Goal: Task Accomplishment & Management: Manage account settings

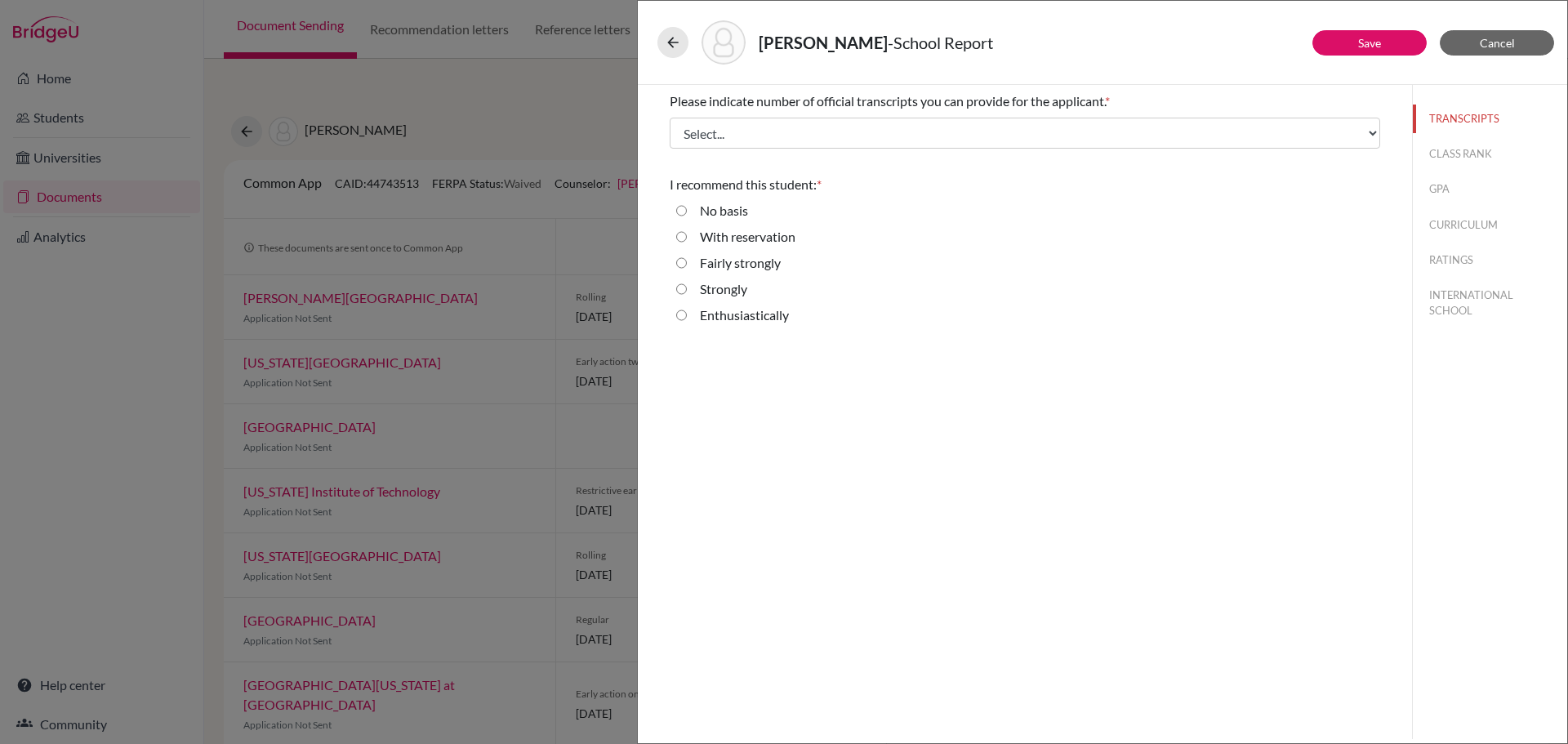
click at [76, 398] on div "[PERSON_NAME] - School Report Save Cancel Please indicate number of official tr…" at bounding box center [784, 372] width 1568 height 744
click at [1494, 37] on span "Cancel" at bounding box center [1497, 43] width 35 height 14
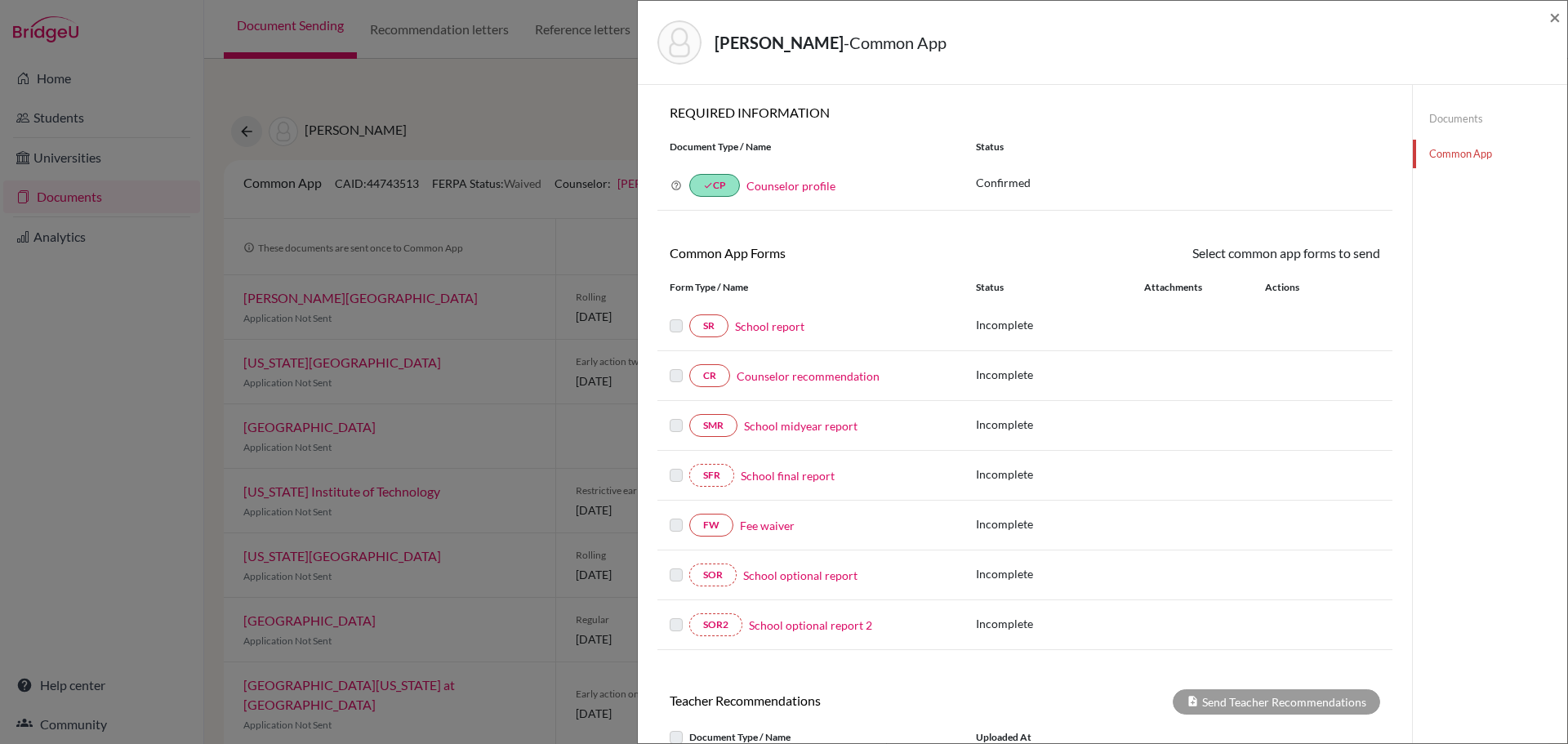
click at [590, 116] on div "Benyah, Aaron Winwae - Common App × × REQUIRED INFORMATION Document Type / Name…" at bounding box center [784, 372] width 1568 height 744
click at [1553, 17] on span "×" at bounding box center [1554, 17] width 11 height 24
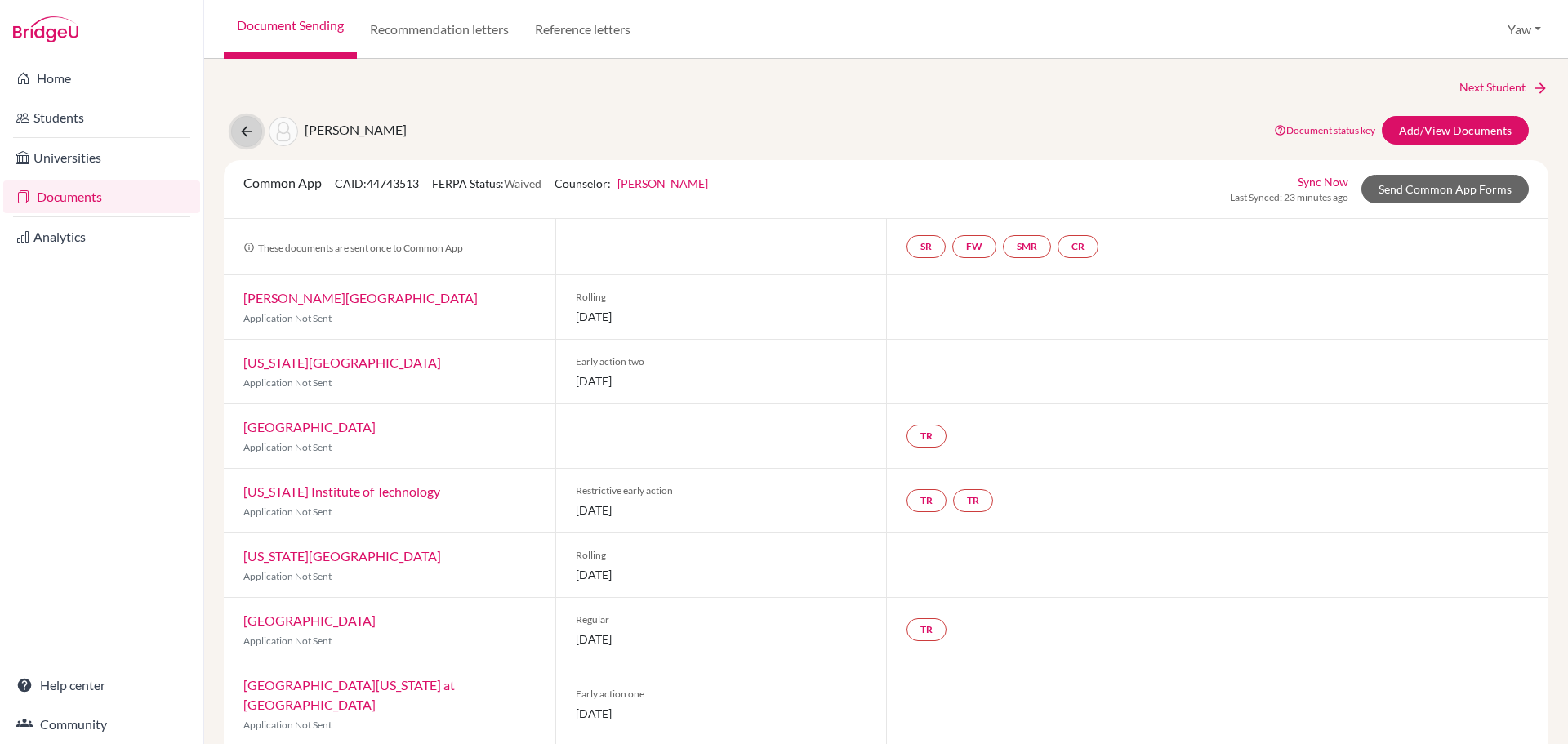
click at [251, 133] on icon at bounding box center [246, 131] width 16 height 16
click at [71, 191] on link "Documents" at bounding box center [101, 196] width 197 height 32
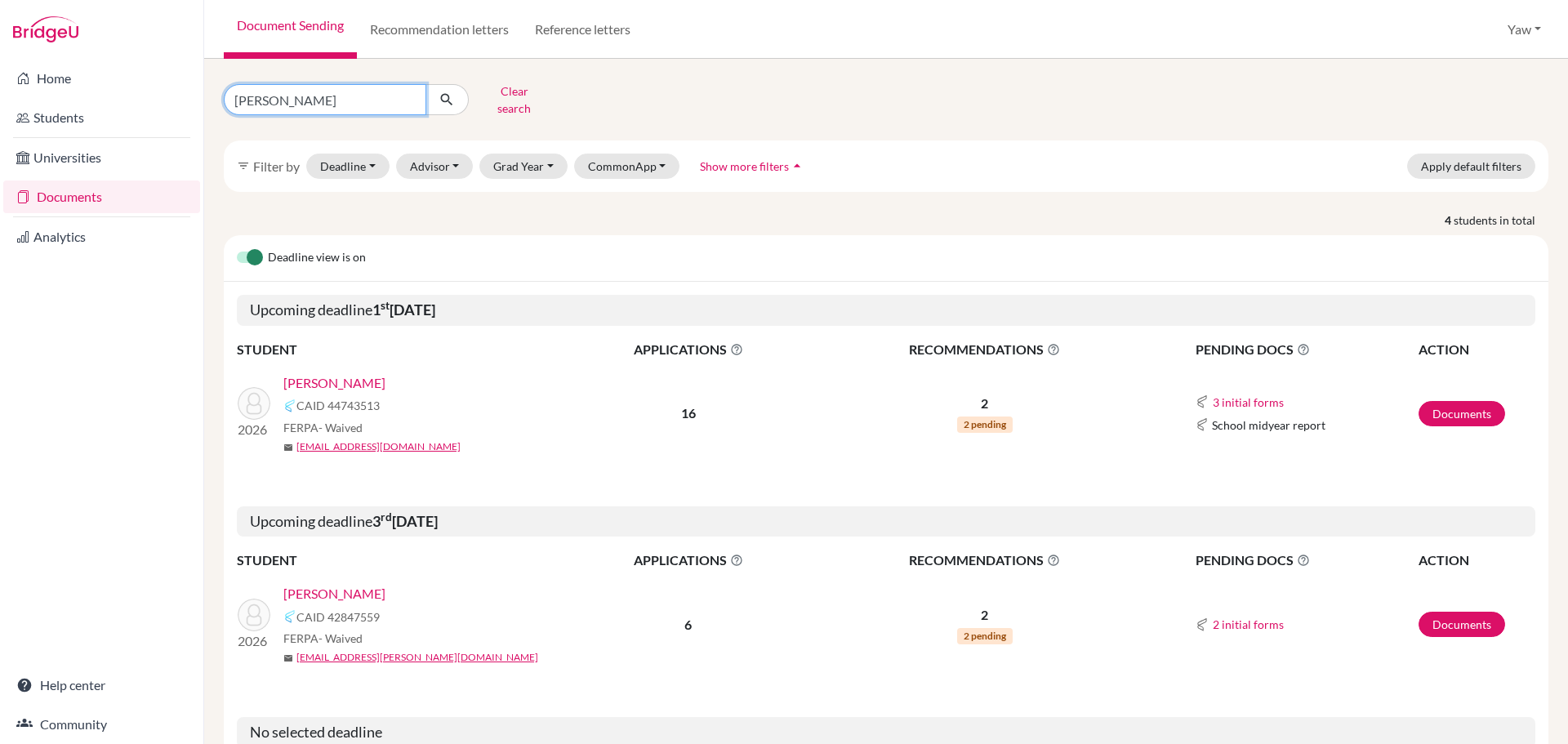
click at [410, 94] on input "AARON" at bounding box center [325, 99] width 202 height 31
click at [510, 94] on button "Clear search" at bounding box center [514, 99] width 91 height 43
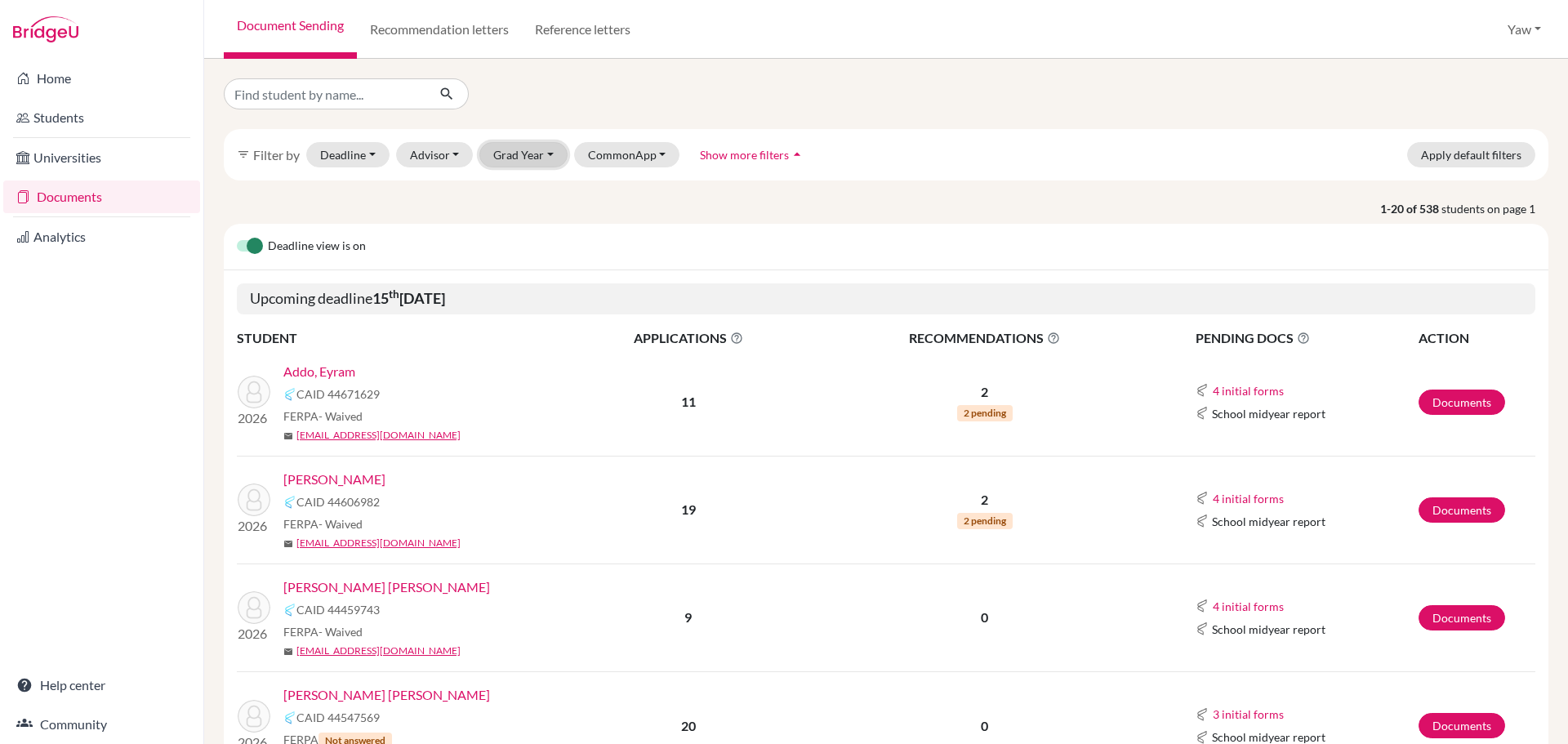
click at [547, 155] on button "Grad Year" at bounding box center [524, 155] width 88 height 26
click at [522, 236] on span "2026" at bounding box center [515, 241] width 30 height 20
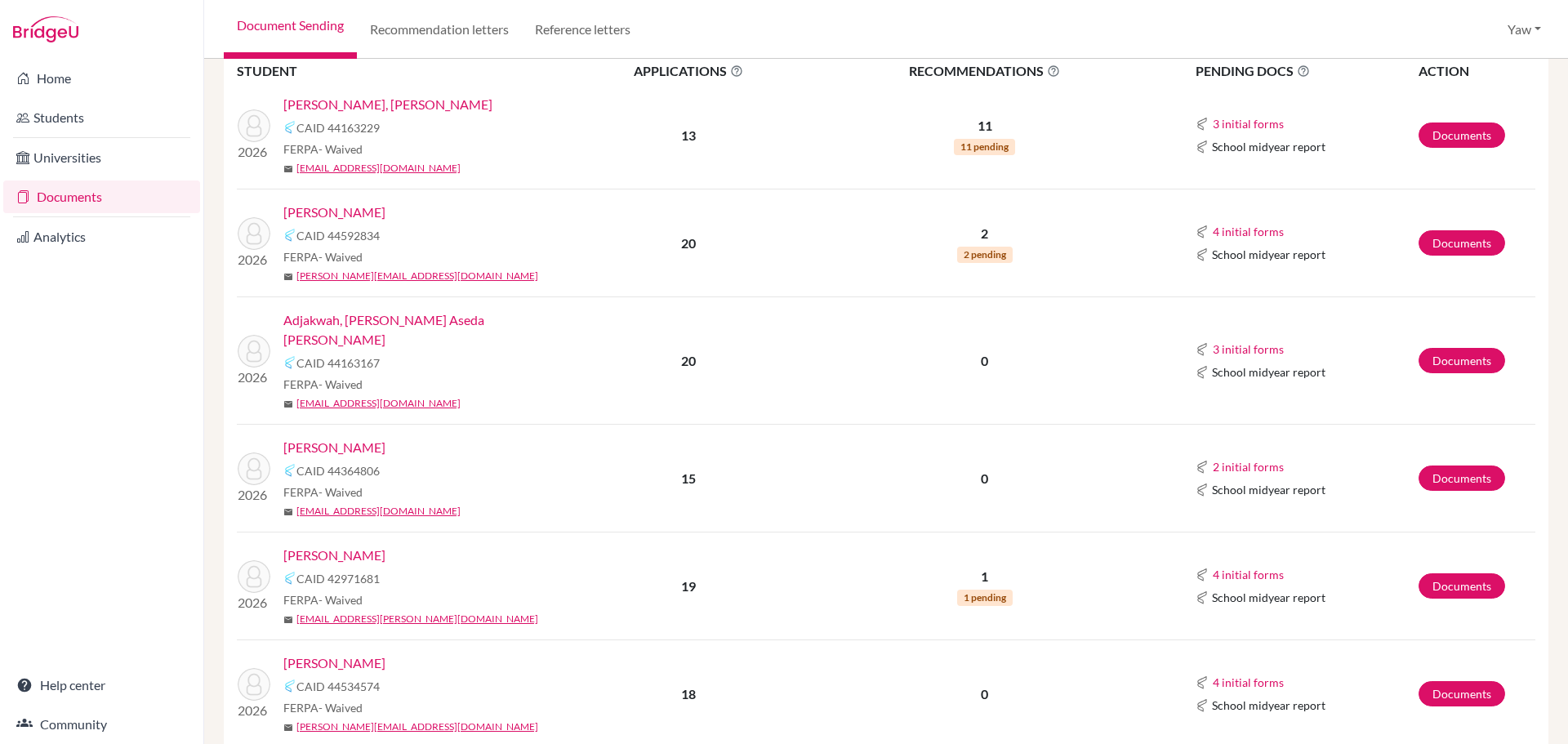
scroll to position [816, 0]
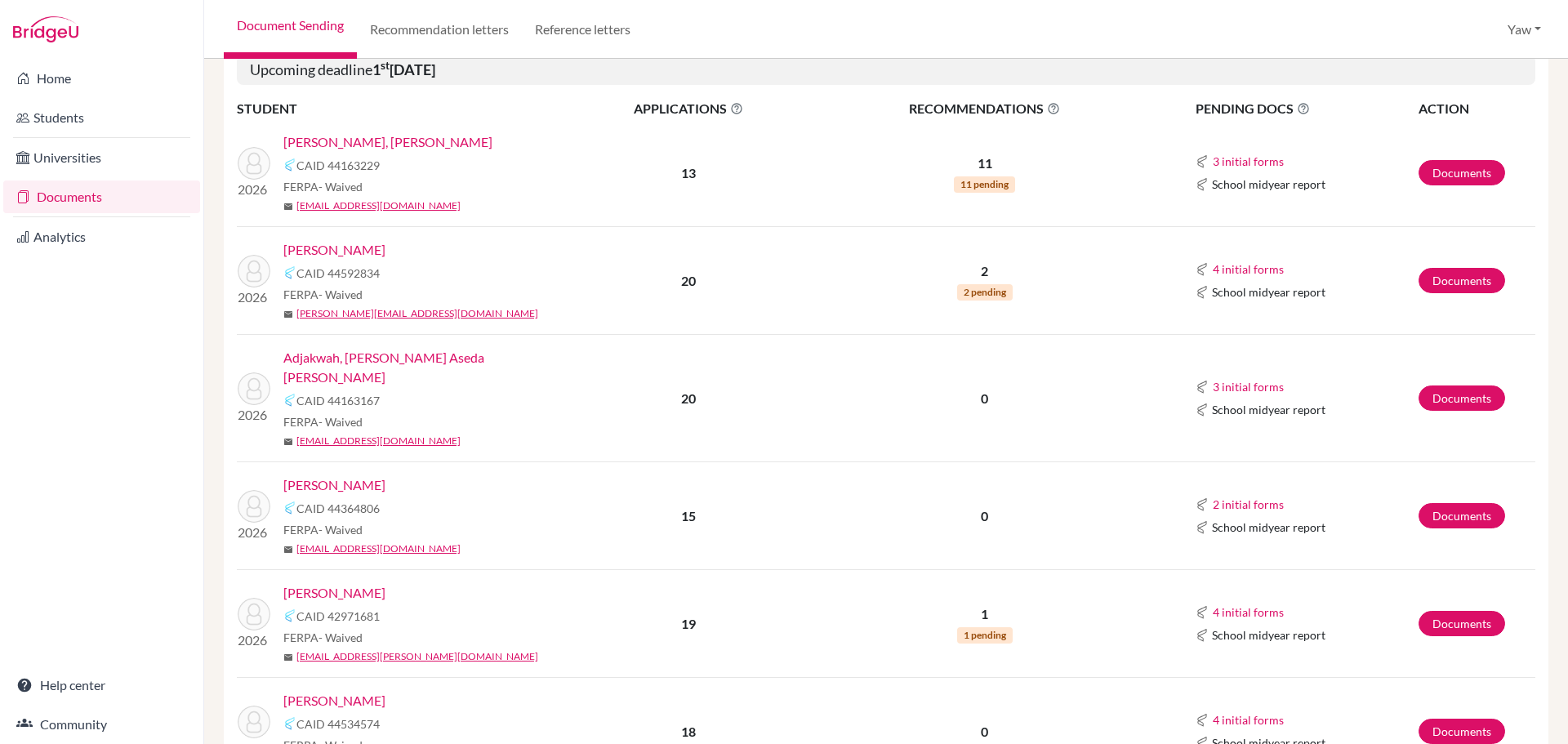
click at [383, 475] on link "Adu - Nketiah, Kwame" at bounding box center [334, 485] width 102 height 20
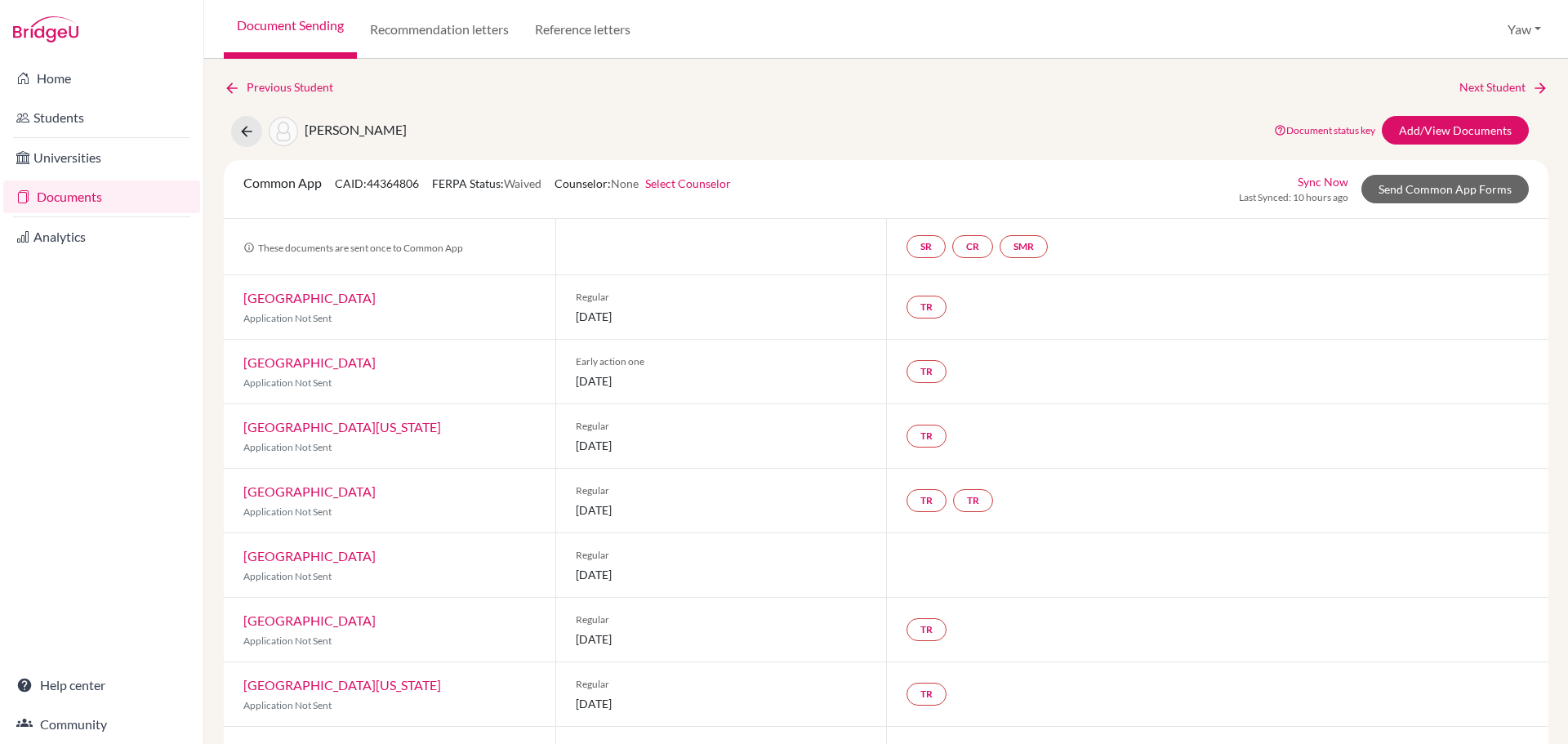
click at [113, 200] on link "Documents" at bounding box center [101, 196] width 197 height 32
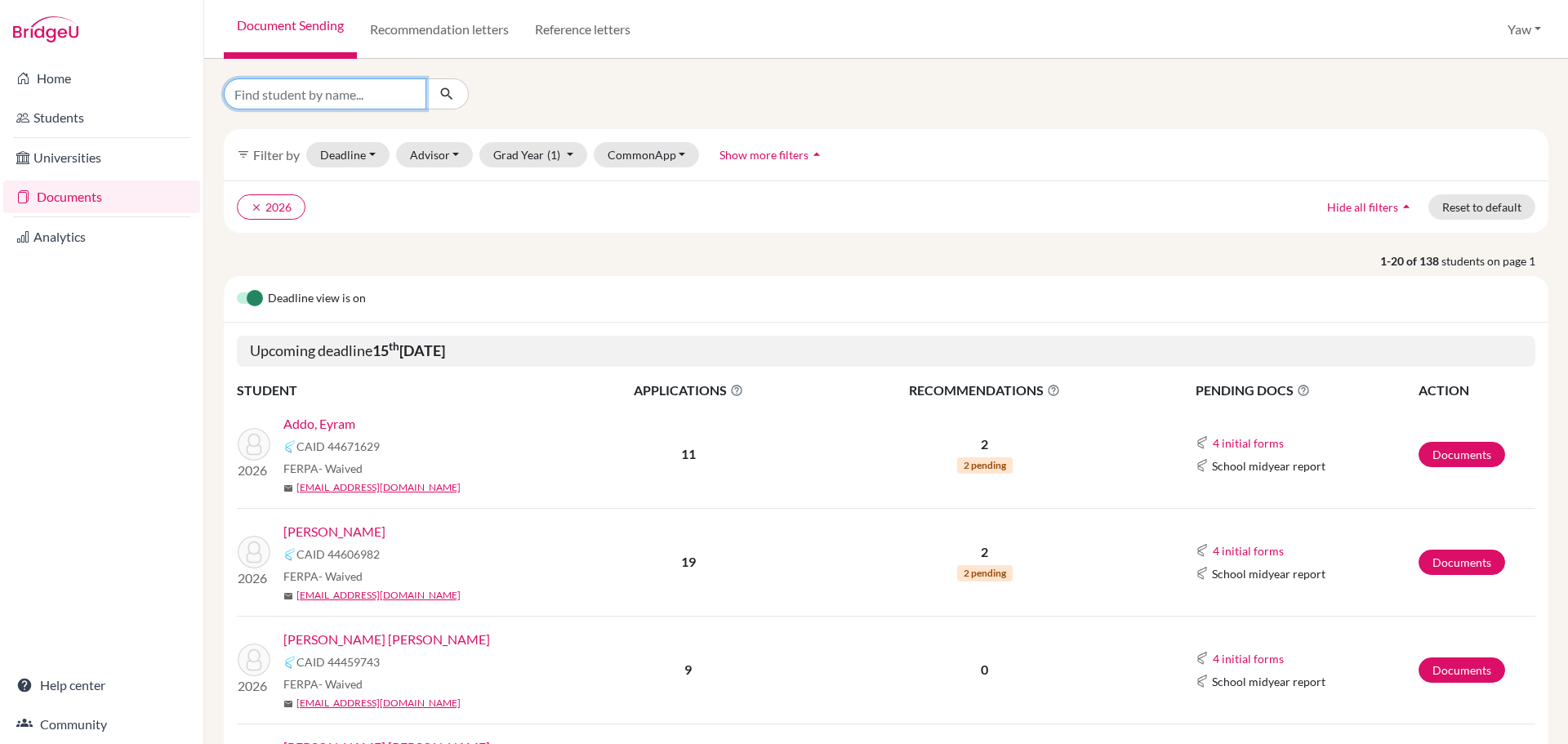
click at [398, 94] on input "Find student by name..." at bounding box center [325, 94] width 202 height 31
click at [329, 98] on input "Find student by name..." at bounding box center [325, 94] width 202 height 31
type input "ANSAH"
click at [448, 86] on icon "submit" at bounding box center [447, 94] width 16 height 16
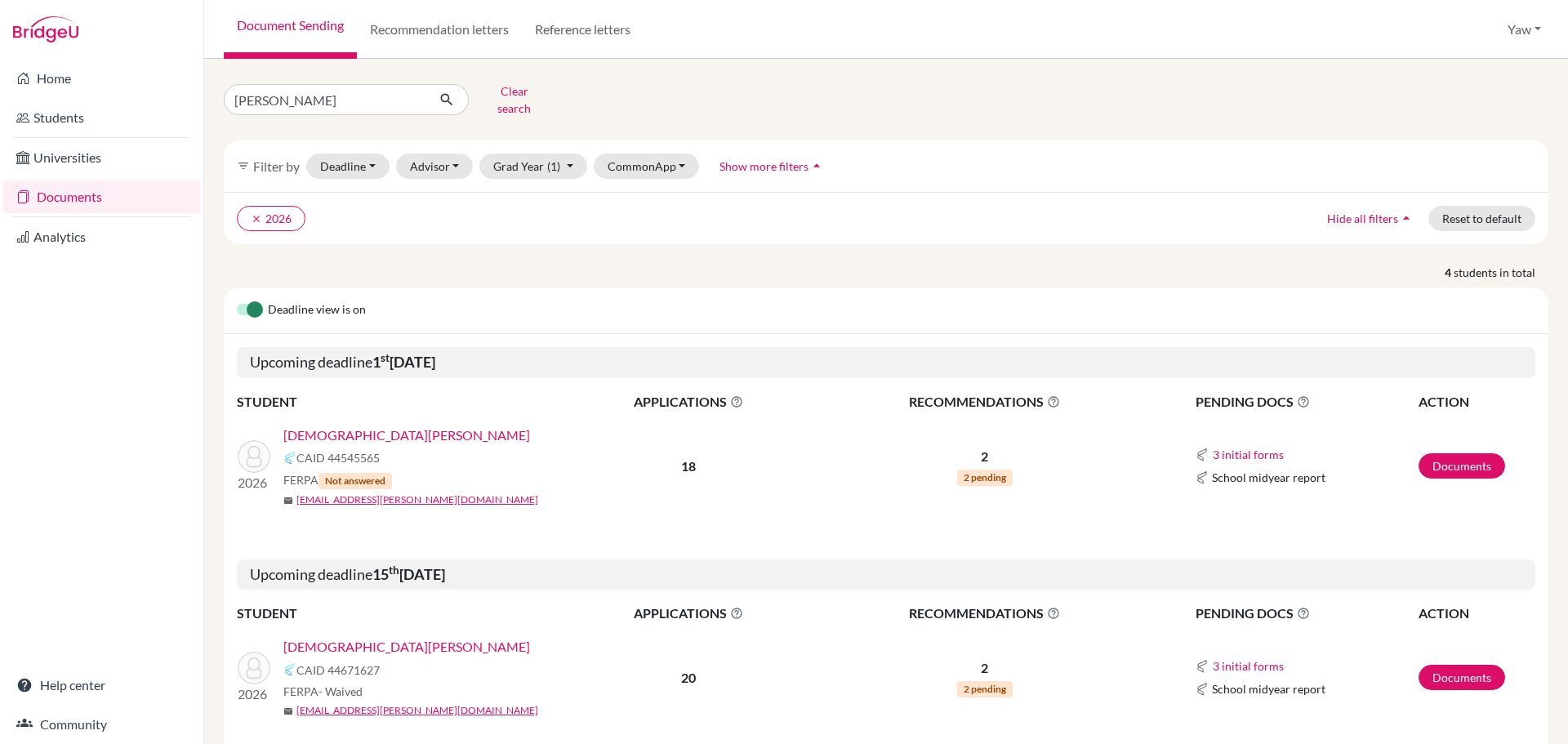
click at [348, 425] on link "Ansah, Nana Amma" at bounding box center [407, 434] width 247 height 20
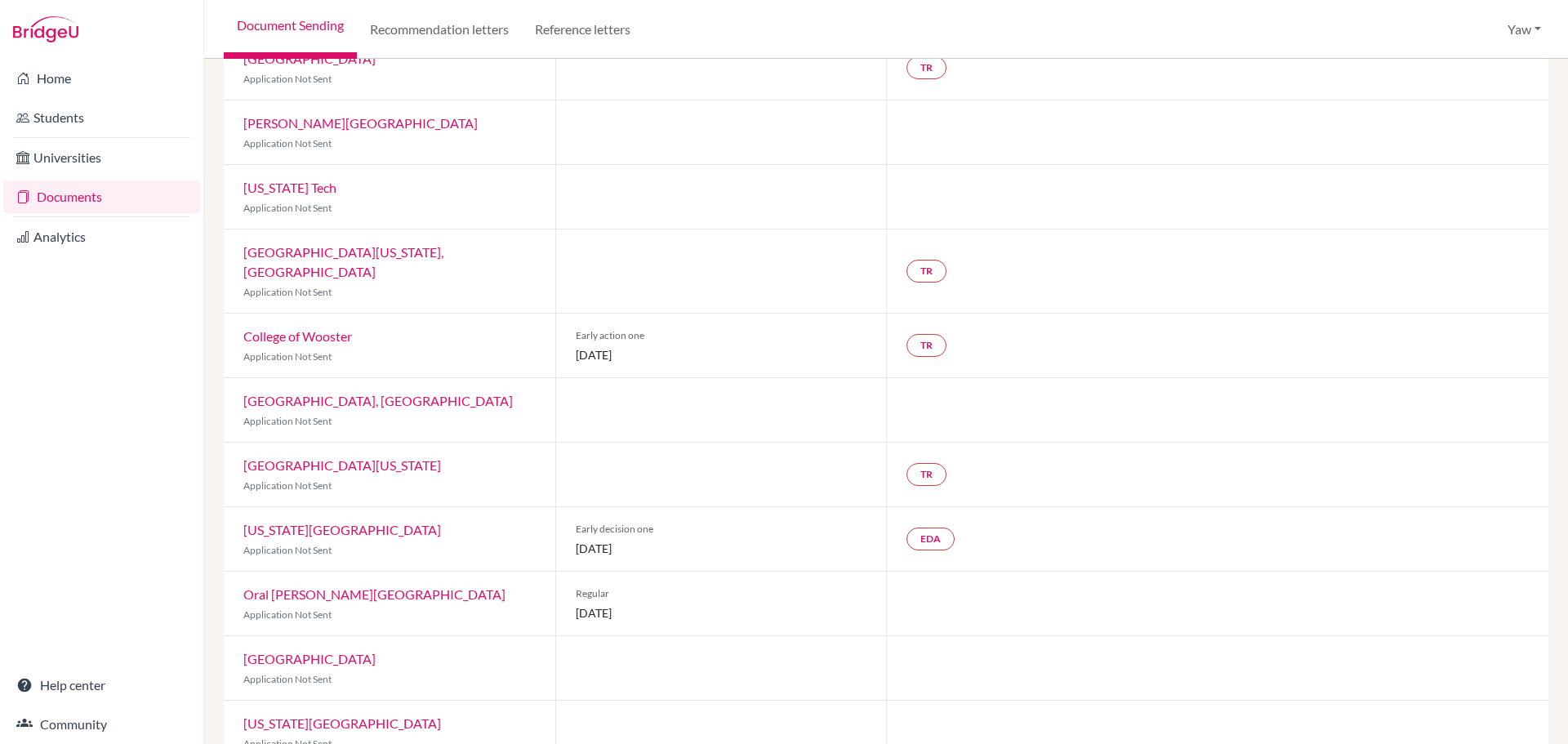
scroll to position [711, 0]
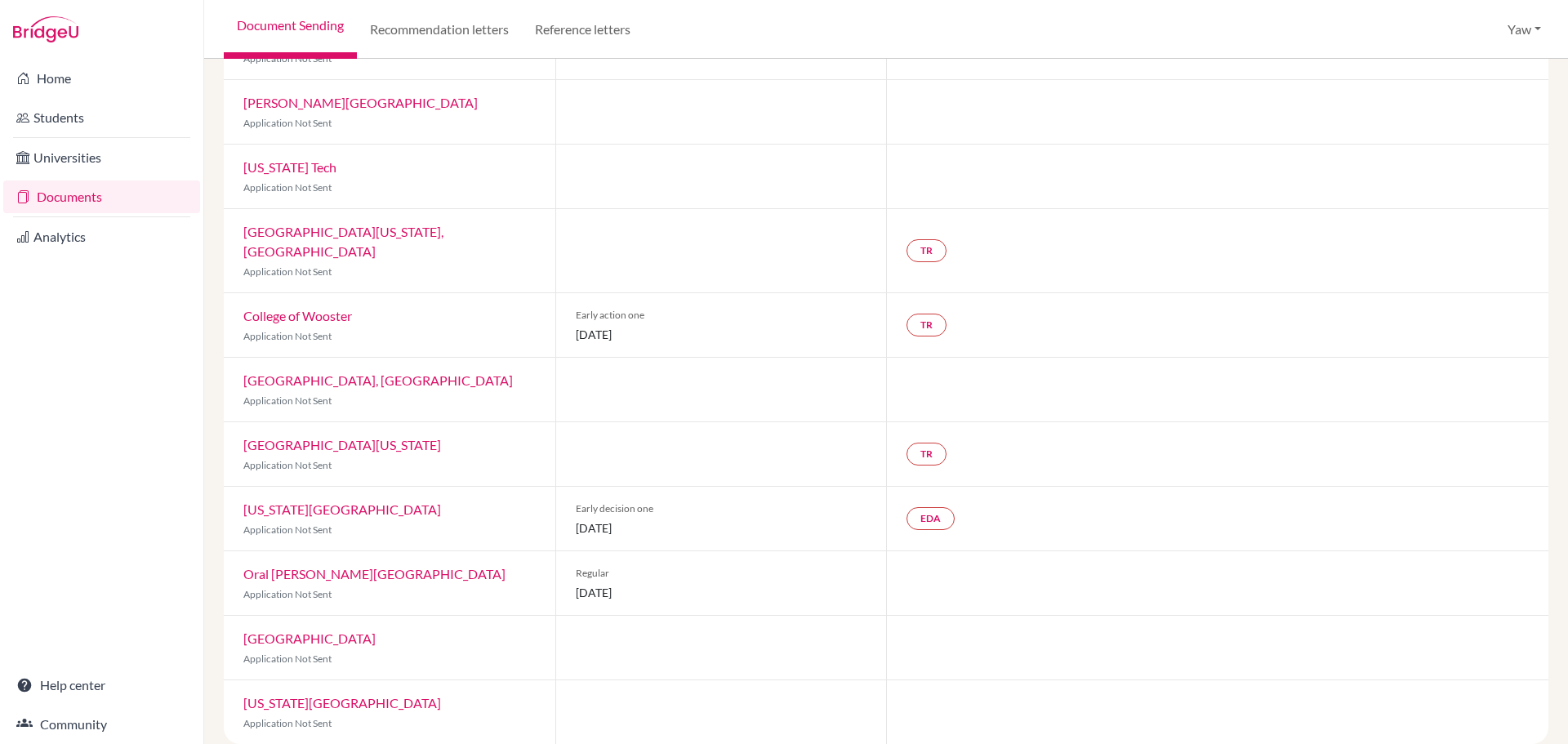
drag, startPoint x: 669, startPoint y: 506, endPoint x: 576, endPoint y: 480, distance: 96.6
click at [576, 486] on div "Early decision one [DATE]" at bounding box center [721, 518] width 332 height 64
click at [712, 521] on div "Early decision one [DATE]" at bounding box center [721, 518] width 332 height 64
drag, startPoint x: 665, startPoint y: 509, endPoint x: 562, endPoint y: 479, distance: 107.3
click at [562, 486] on div "Early decision one [DATE]" at bounding box center [721, 518] width 332 height 64
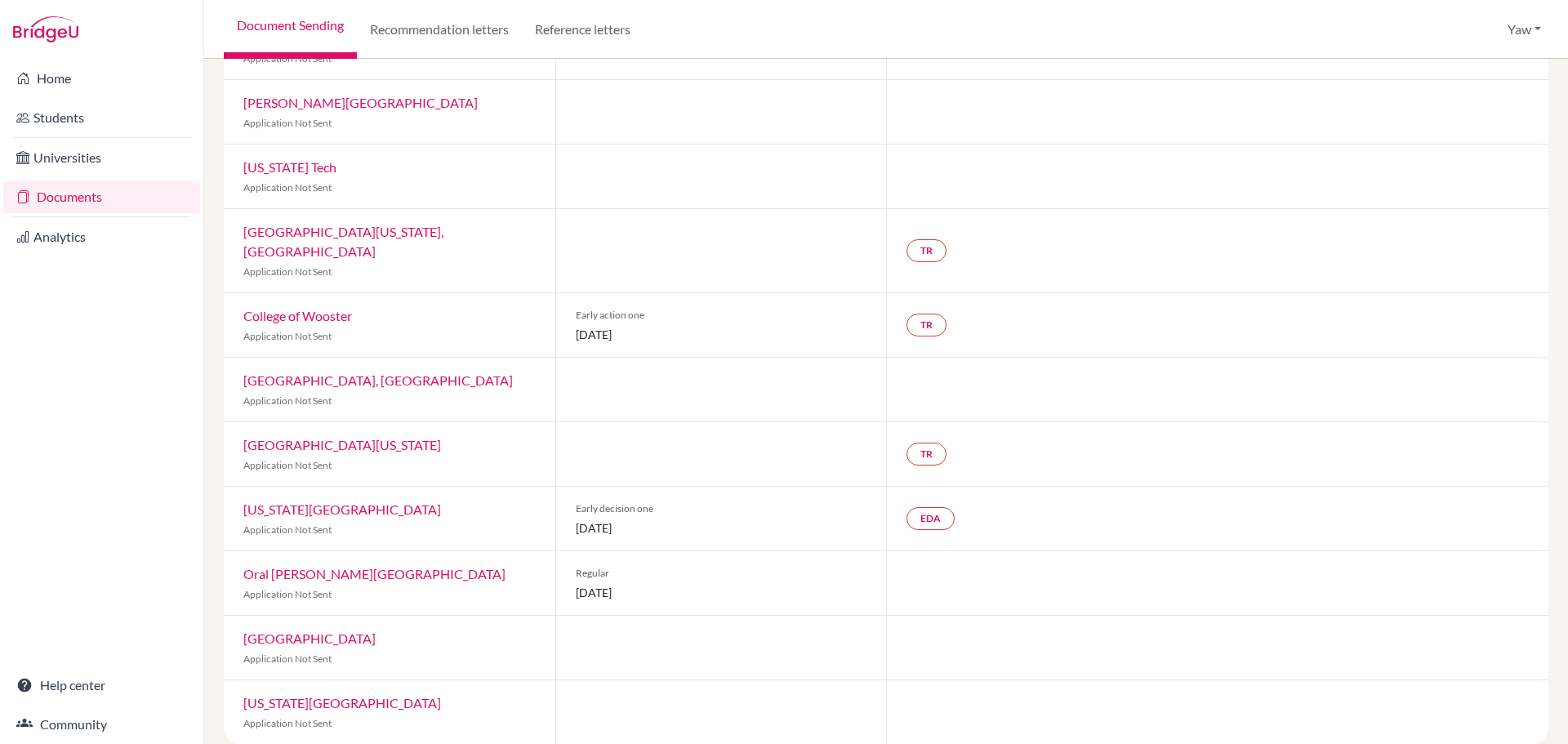
click at [767, 501] on span "Early decision one" at bounding box center [721, 508] width 292 height 14
drag, startPoint x: 667, startPoint y: 508, endPoint x: 562, endPoint y: 480, distance: 108.7
click at [562, 486] on div "Early decision one [DATE]" at bounding box center [721, 518] width 332 height 64
click at [726, 501] on span "Early decision one" at bounding box center [721, 508] width 292 height 14
drag, startPoint x: 677, startPoint y: 579, endPoint x: 579, endPoint y: 542, distance: 104.8
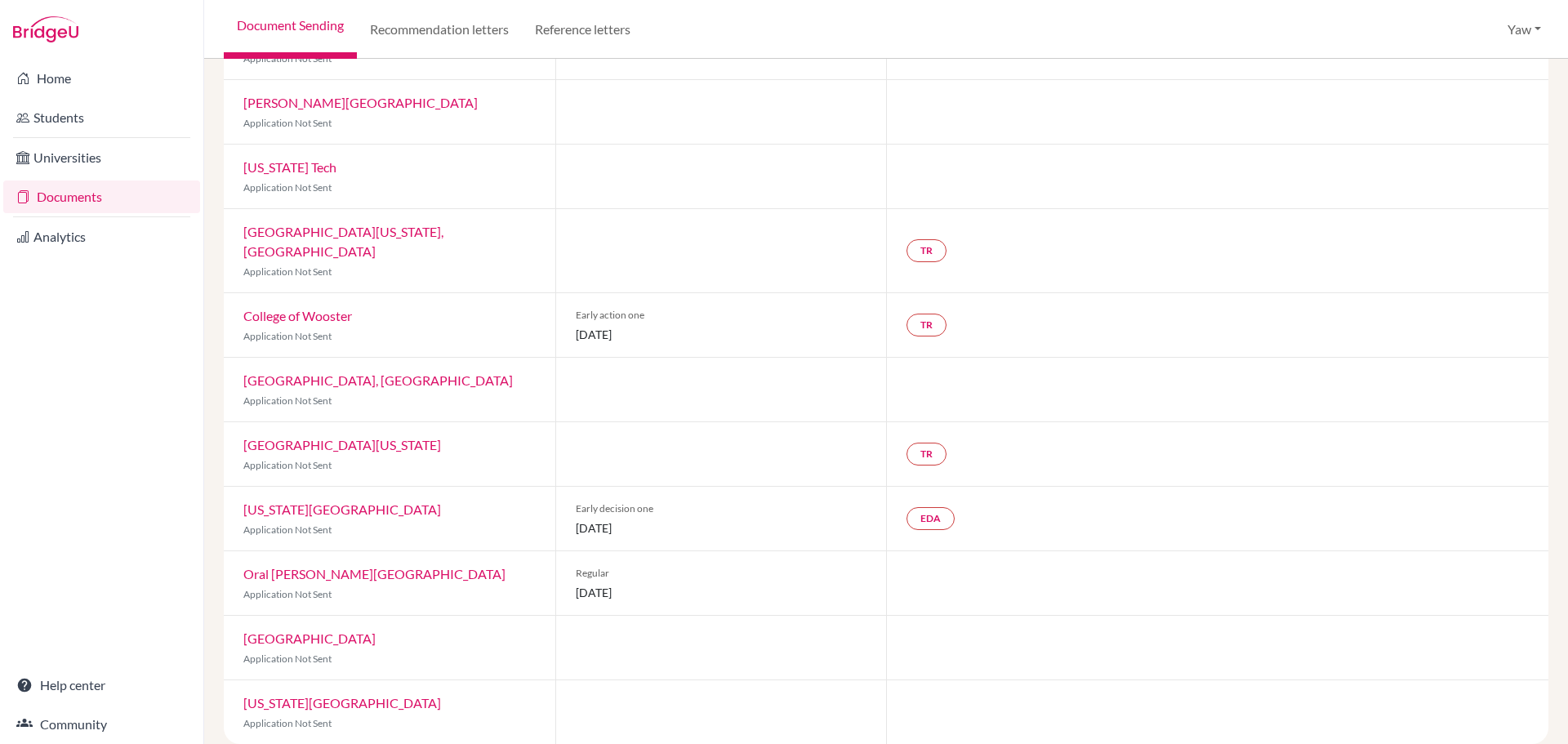
click at [559, 551] on div "Regular [DATE]" at bounding box center [721, 582] width 332 height 64
click at [694, 562] on div "Regular [DATE]" at bounding box center [721, 582] width 332 height 64
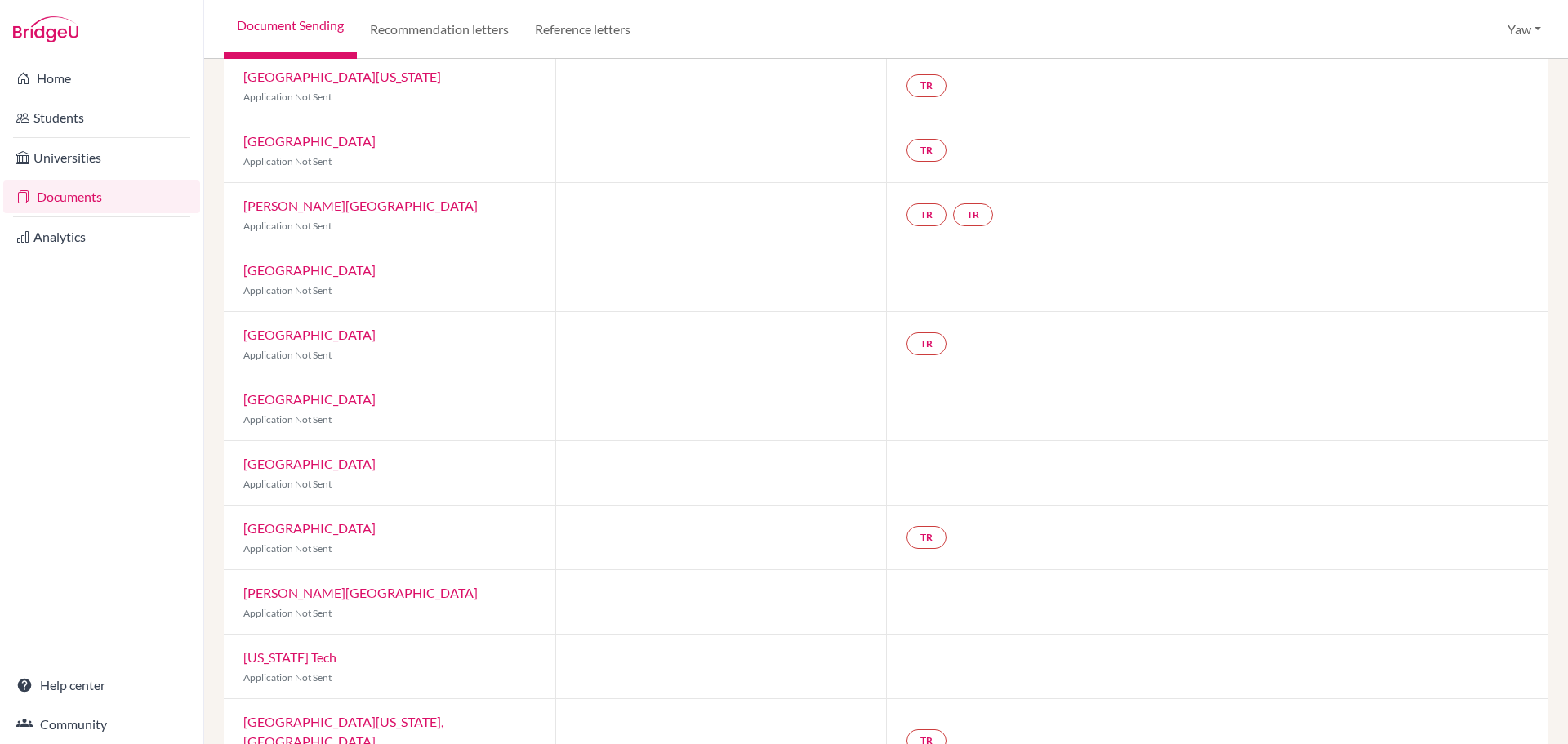
scroll to position [0, 0]
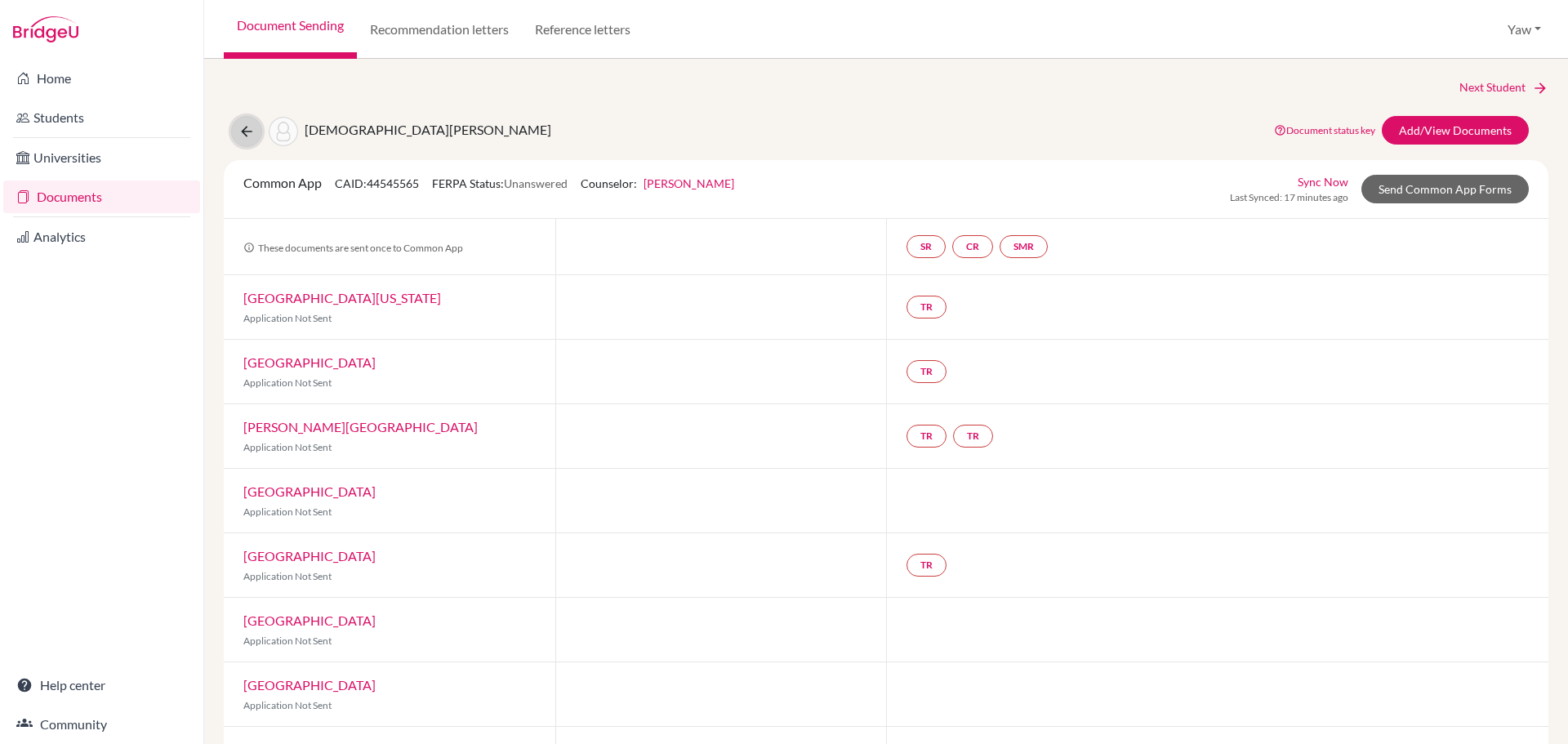
click at [246, 133] on icon at bounding box center [246, 131] width 16 height 16
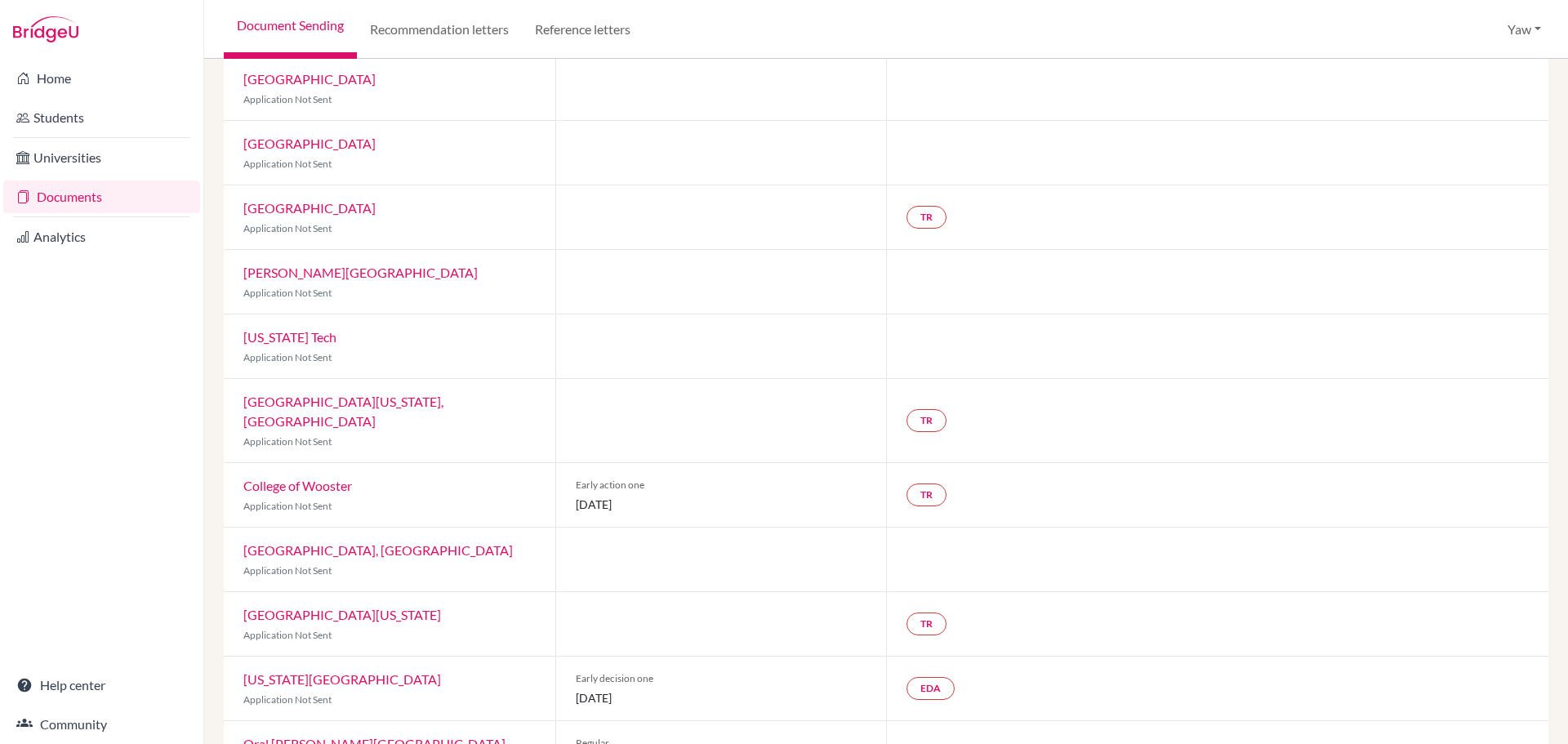
scroll to position [711, 0]
